Goal: Find contact information

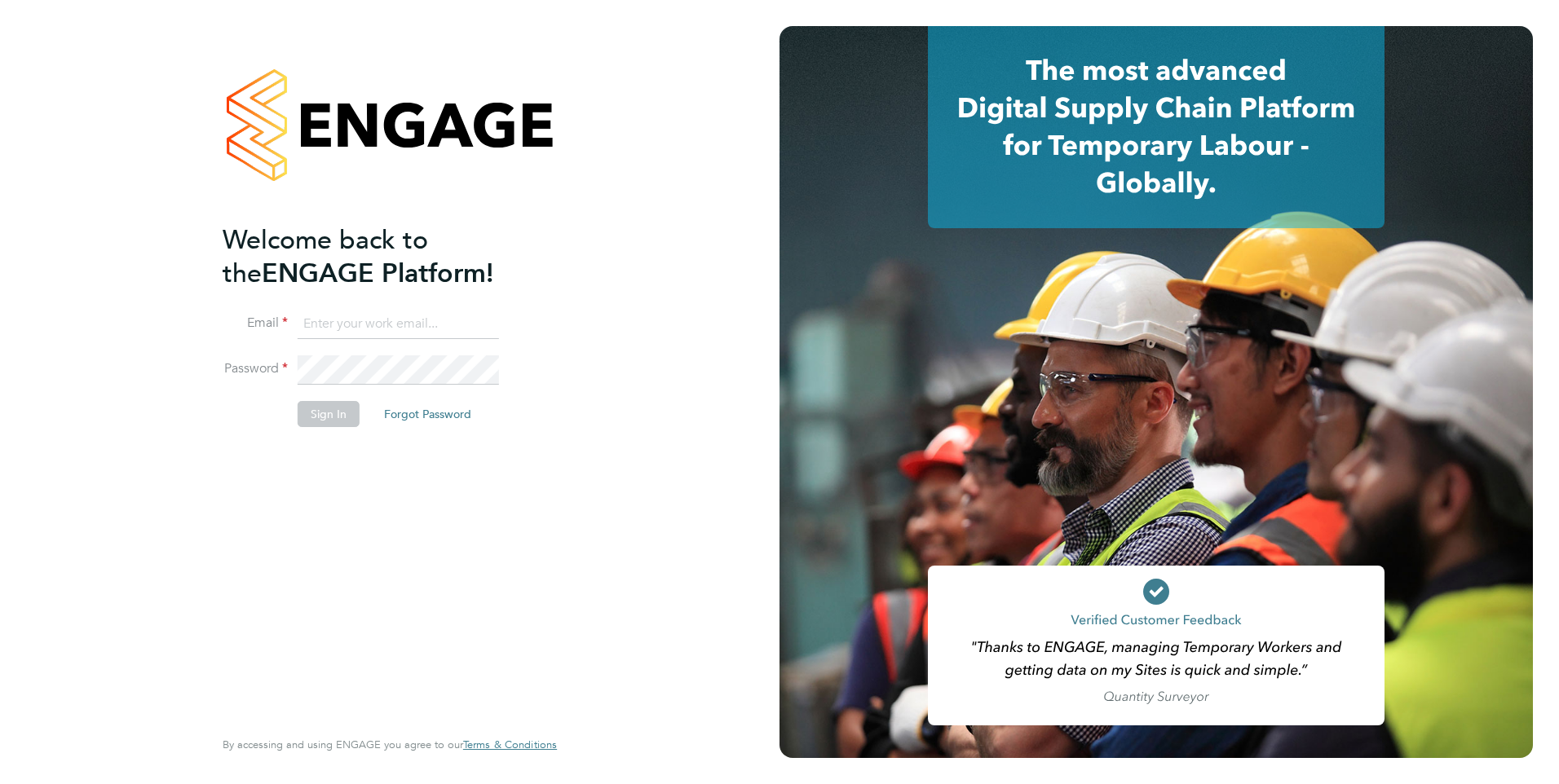
type input "[EMAIL_ADDRESS][PERSON_NAME][DOMAIN_NAME]"
click at [323, 419] on button "Sign In" at bounding box center [328, 414] width 62 height 26
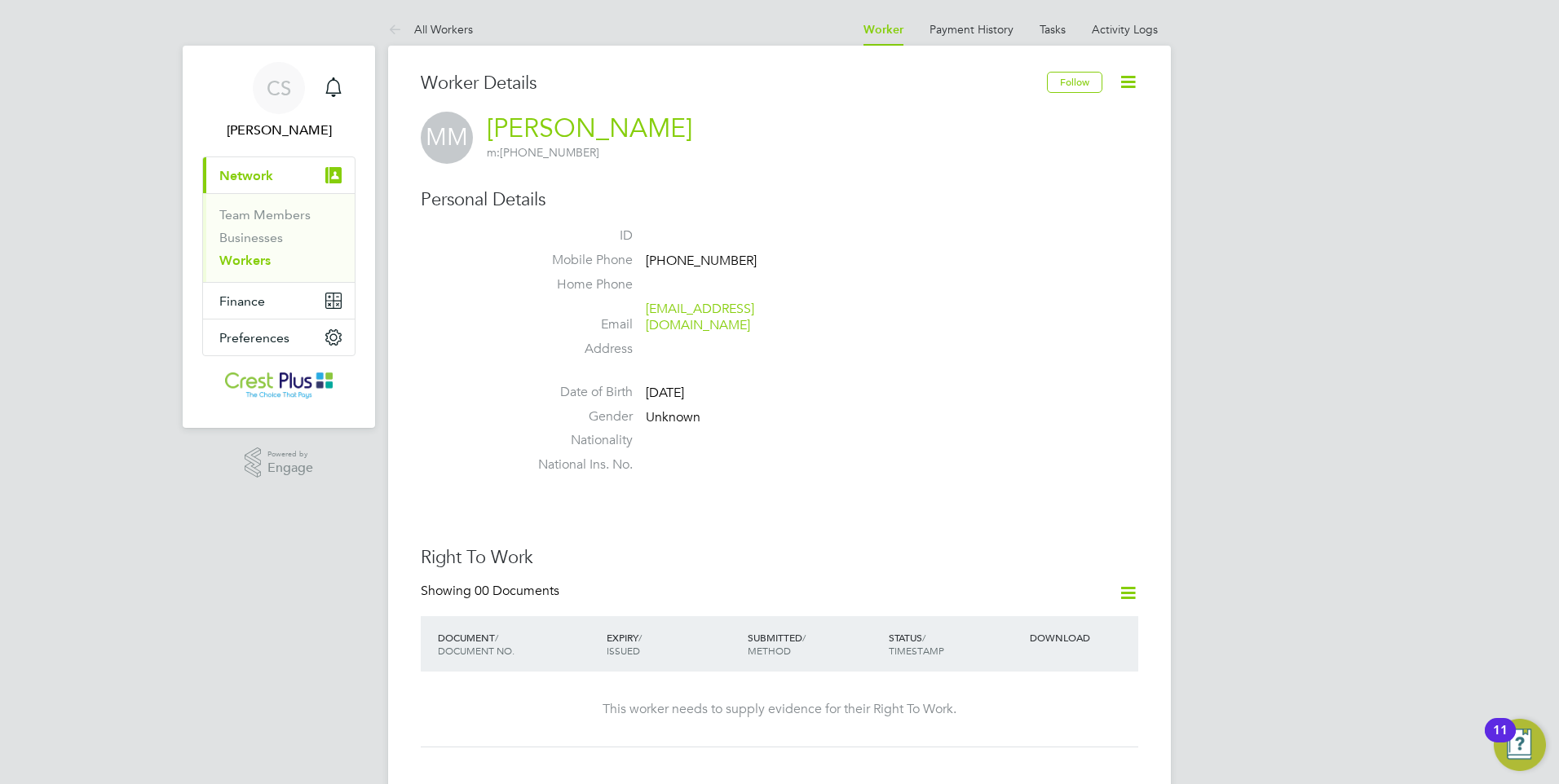
drag, startPoint x: 759, startPoint y: 256, endPoint x: 674, endPoint y: 254, distance: 85.0
click at [674, 254] on li "Mobile Phone [PHONE_NUMBER]" at bounding box center [828, 264] width 620 height 24
drag, startPoint x: 674, startPoint y: 254, endPoint x: 685, endPoint y: 261, distance: 13.0
copy span "7775 276079"
